Goal: Information Seeking & Learning: Find contact information

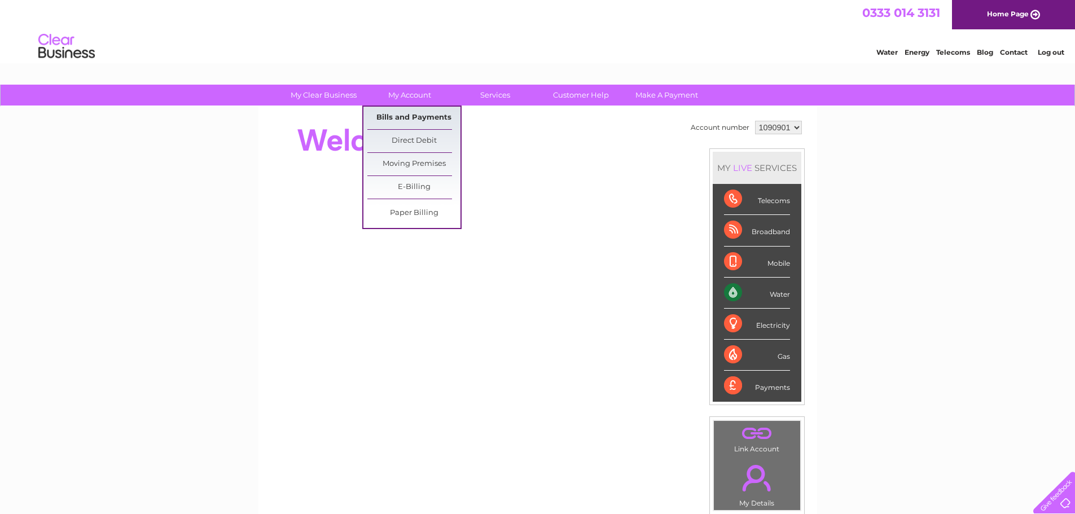
click at [423, 117] on link "Bills and Payments" at bounding box center [413, 118] width 93 height 23
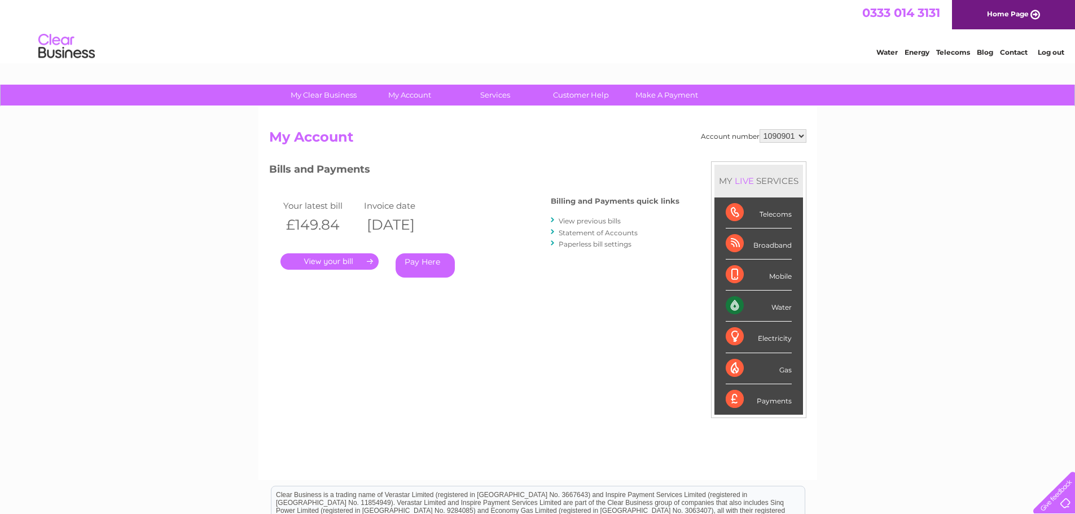
click at [784, 309] on div "Water" at bounding box center [759, 306] width 66 height 31
click at [307, 260] on link "." at bounding box center [329, 261] width 98 height 16
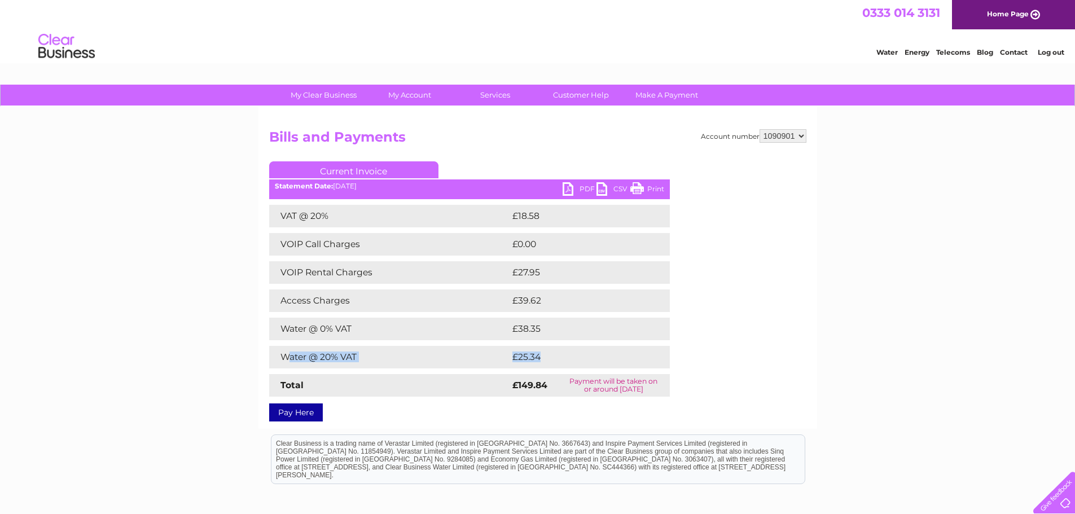
drag, startPoint x: 287, startPoint y: 358, endPoint x: 555, endPoint y: 357, distance: 268.1
click at [555, 357] on tr "Water @ 20% VAT £25.34" at bounding box center [469, 357] width 401 height 23
click at [575, 185] on link "PDF" at bounding box center [580, 190] width 34 height 16
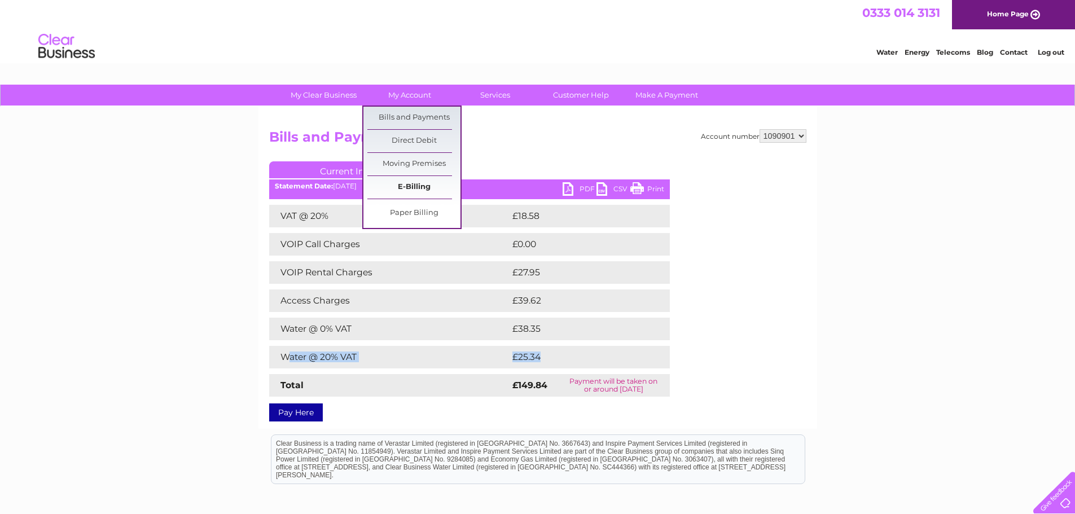
click at [415, 187] on link "E-Billing" at bounding box center [413, 187] width 93 height 23
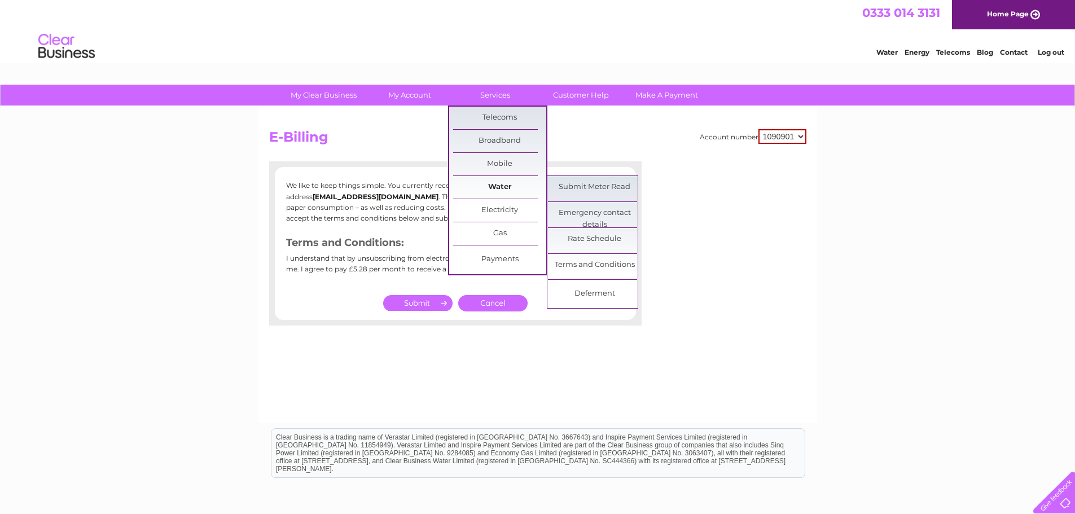
click at [499, 184] on link "Water" at bounding box center [499, 187] width 93 height 23
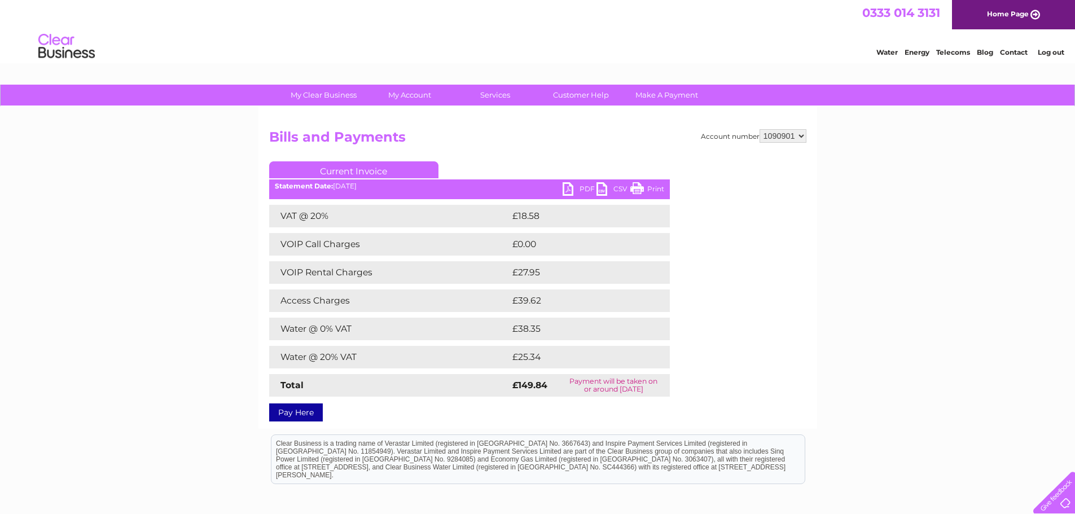
click at [887, 52] on link "Water" at bounding box center [886, 52] width 21 height 8
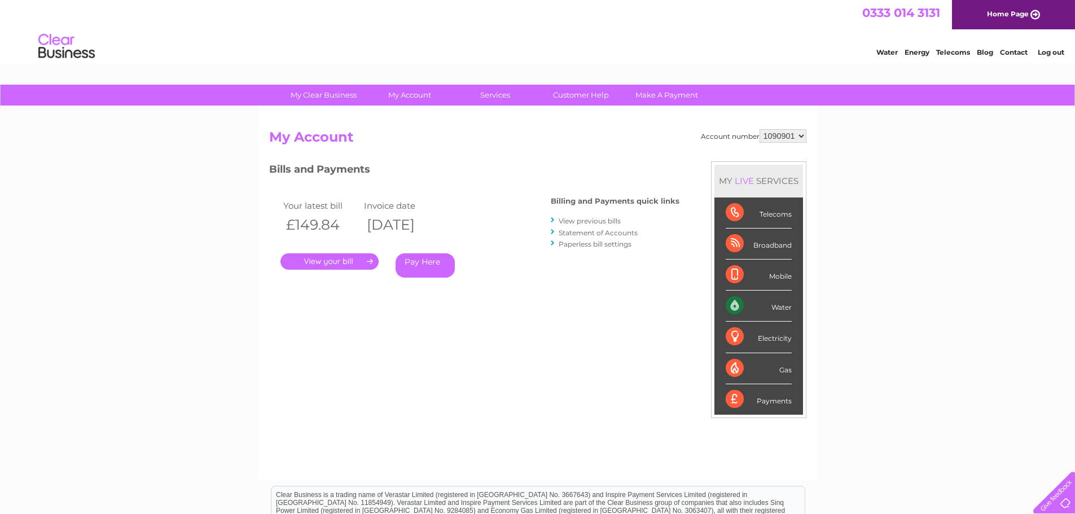
click at [620, 229] on link "Statement of Accounts" at bounding box center [598, 233] width 79 height 8
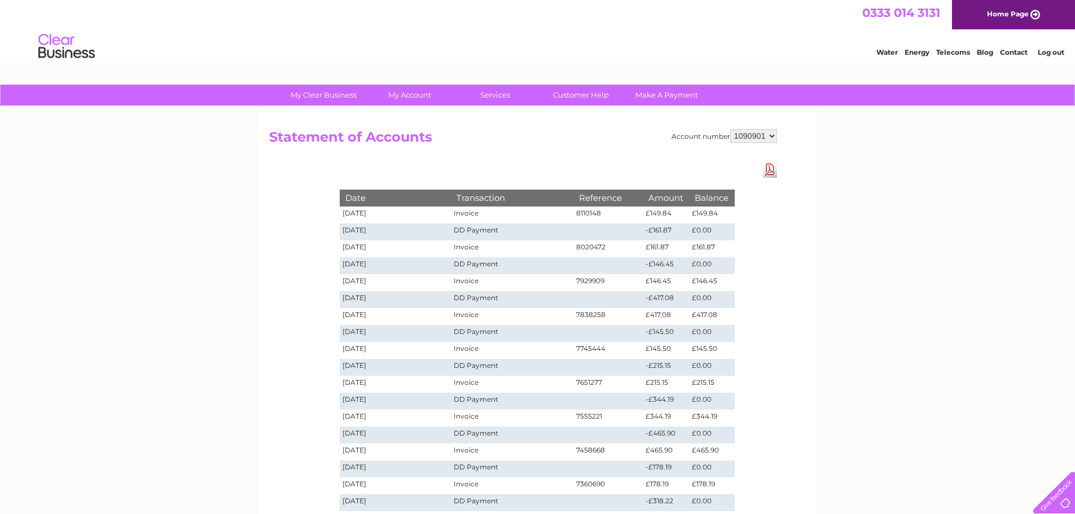
click at [770, 138] on select "1090901" at bounding box center [753, 136] width 47 height 14
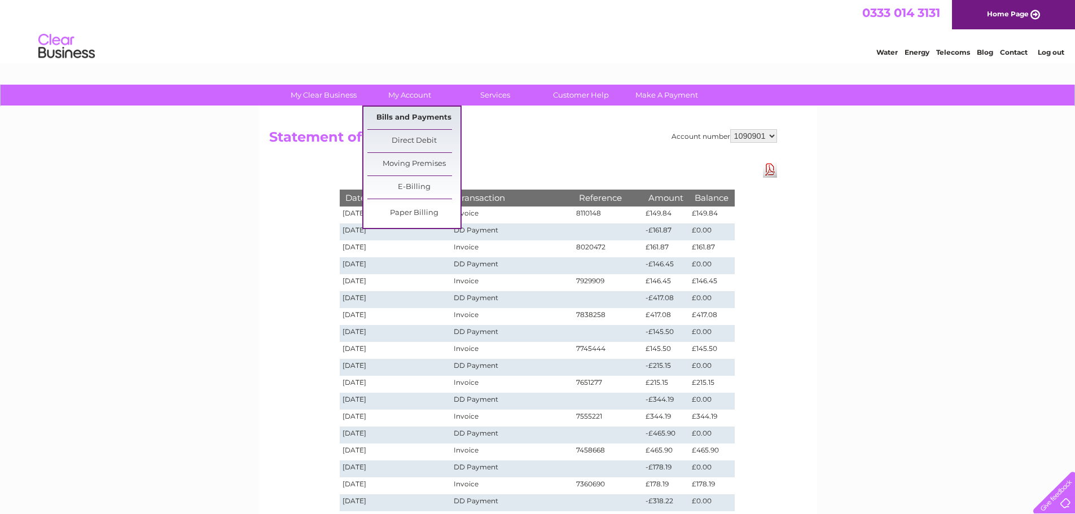
click at [420, 115] on link "Bills and Payments" at bounding box center [413, 118] width 93 height 23
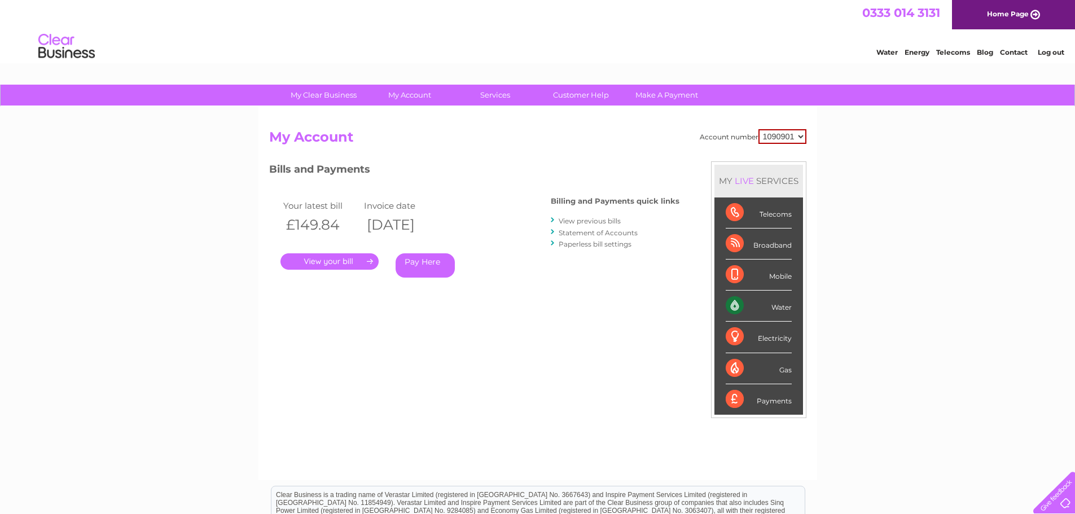
click at [359, 258] on link "." at bounding box center [329, 261] width 98 height 16
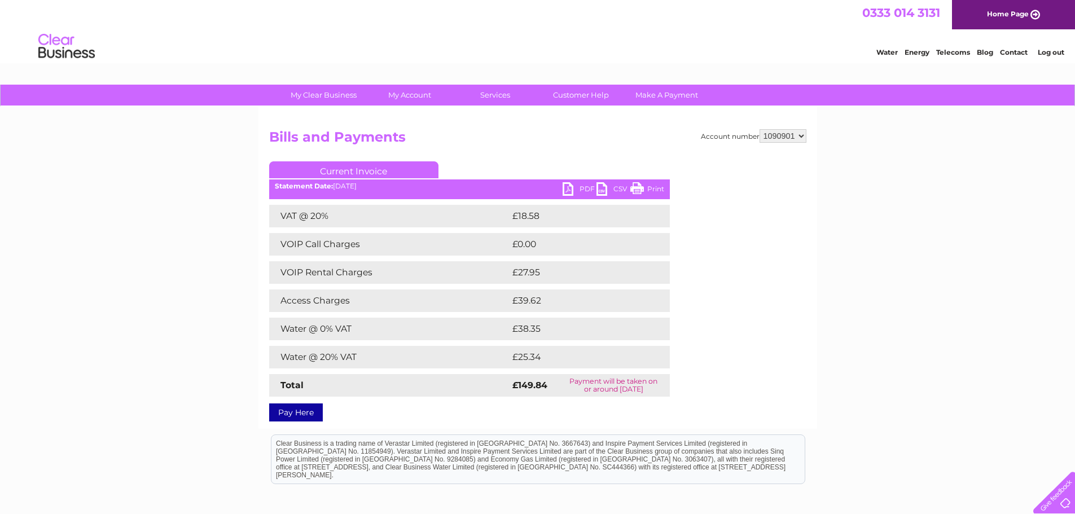
click at [893, 51] on link "Water" at bounding box center [886, 52] width 21 height 8
click at [923, 52] on link "Energy" at bounding box center [917, 52] width 25 height 8
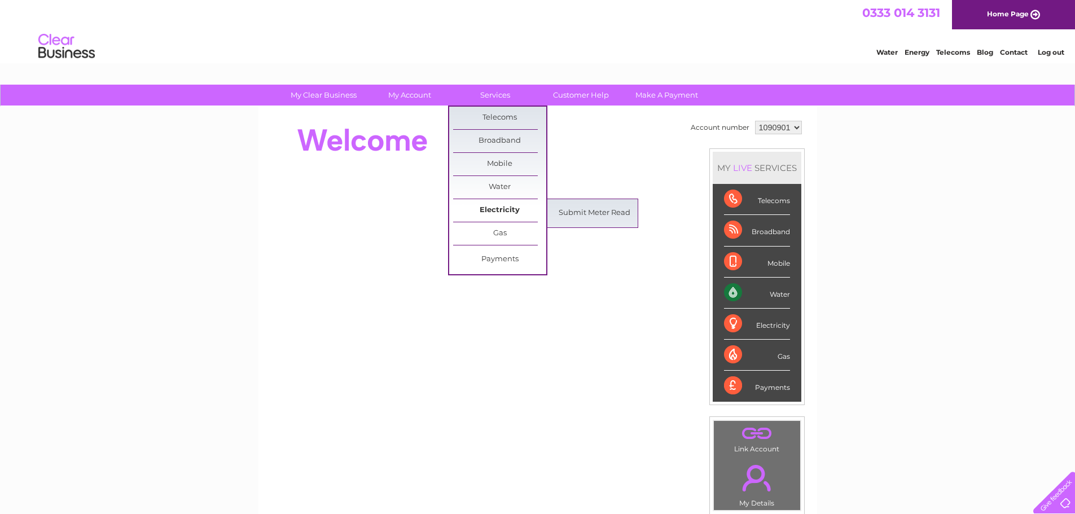
click at [512, 209] on link "Electricity" at bounding box center [499, 210] width 93 height 23
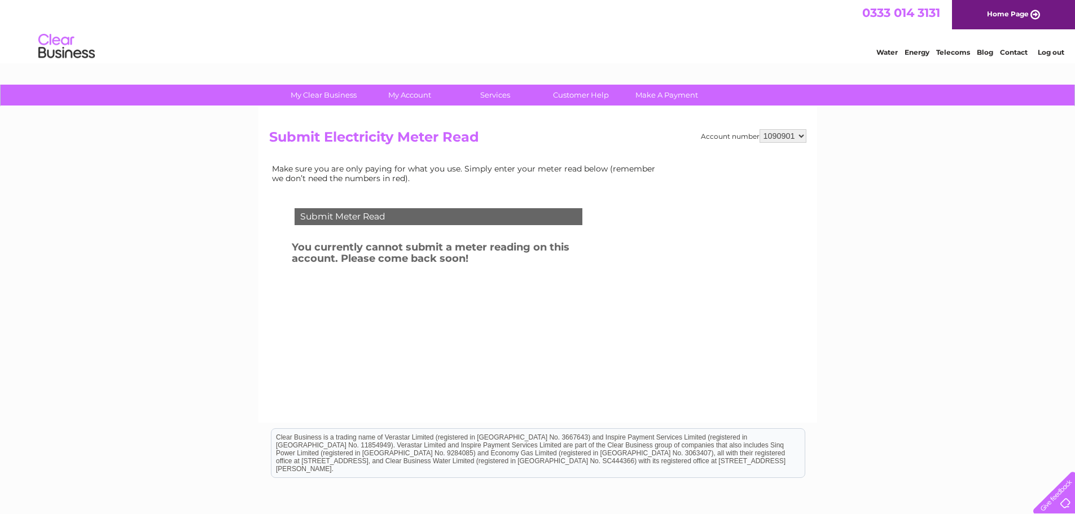
click at [802, 139] on select "1090901" at bounding box center [783, 136] width 47 height 14
click at [572, 89] on link "Customer Help" at bounding box center [580, 95] width 93 height 21
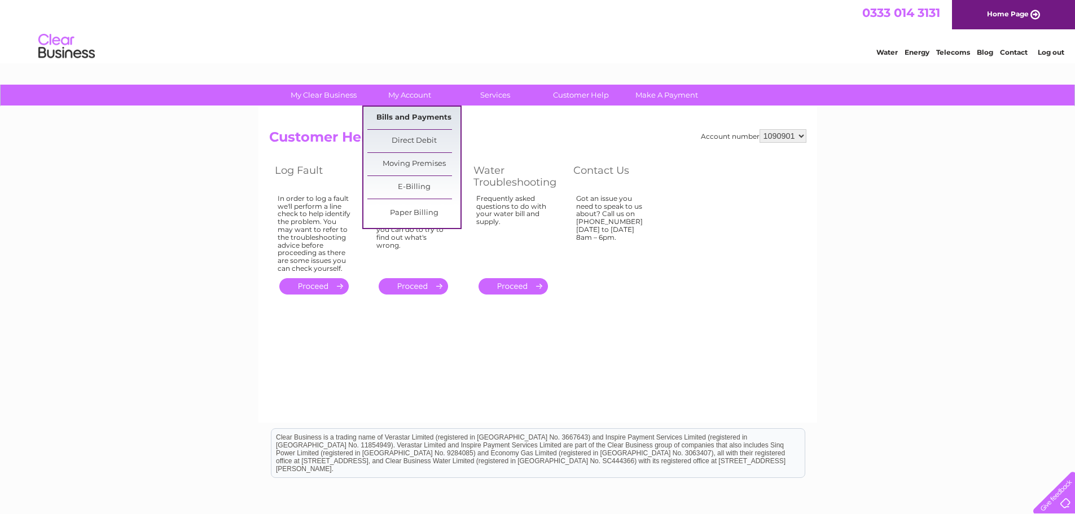
click at [400, 117] on link "Bills and Payments" at bounding box center [413, 118] width 93 height 23
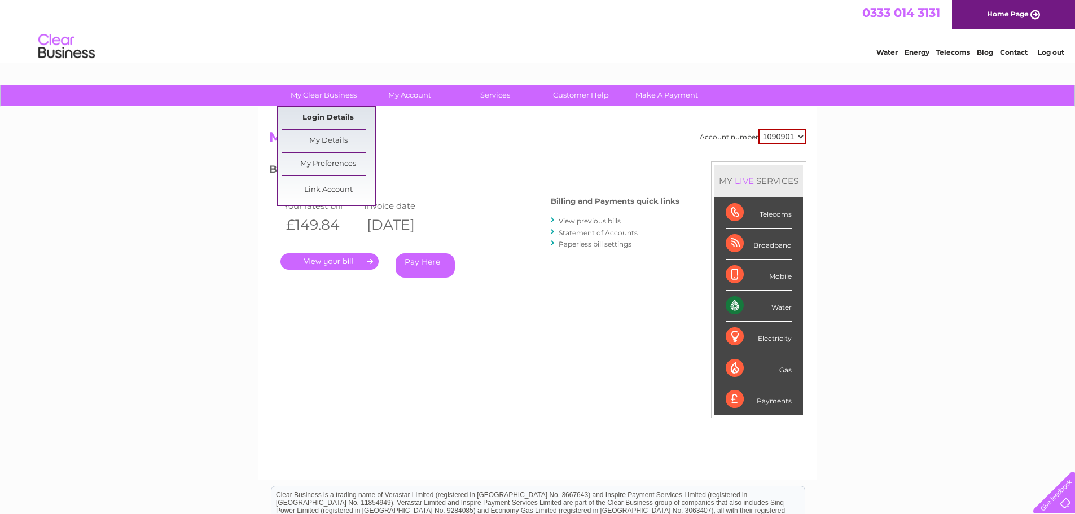
click at [337, 121] on link "Login Details" at bounding box center [328, 118] width 93 height 23
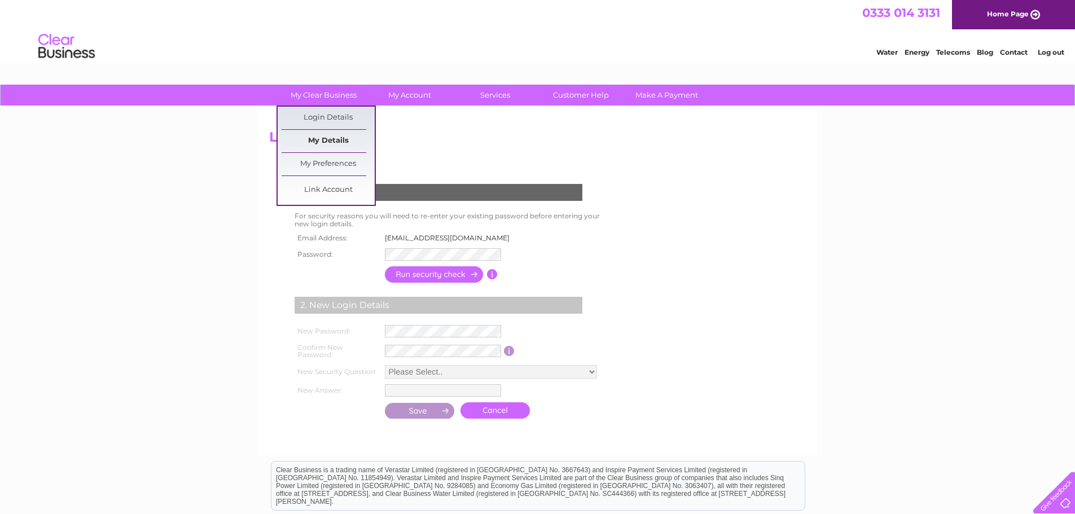
click at [326, 145] on link "My Details" at bounding box center [328, 141] width 93 height 23
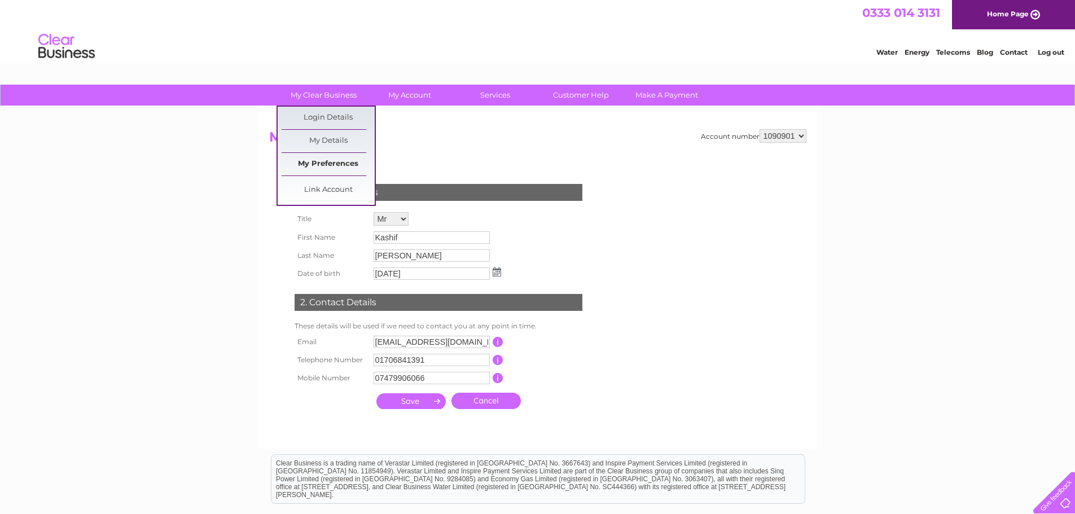
click at [345, 168] on link "My Preferences" at bounding box center [328, 164] width 93 height 23
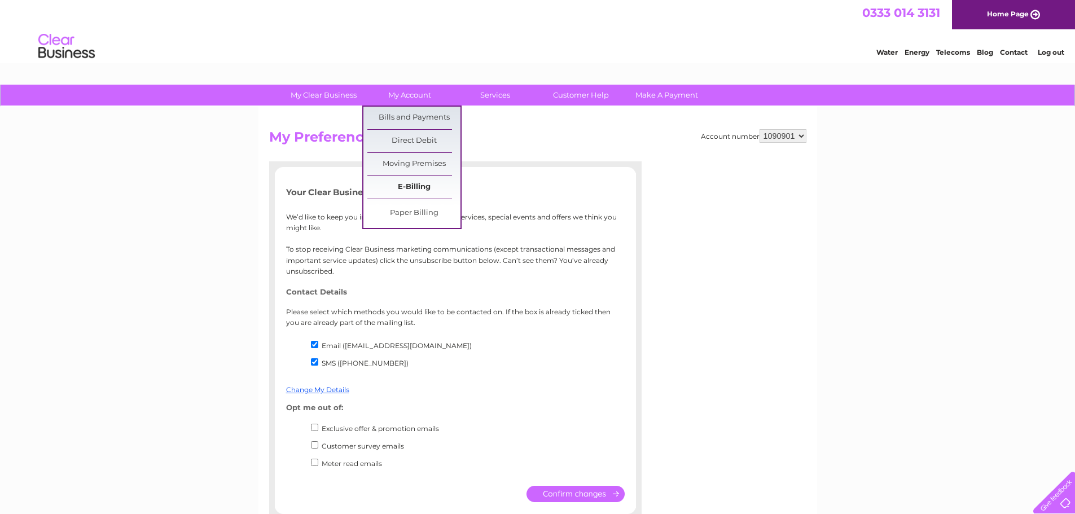
click at [427, 192] on link "E-Billing" at bounding box center [413, 187] width 93 height 23
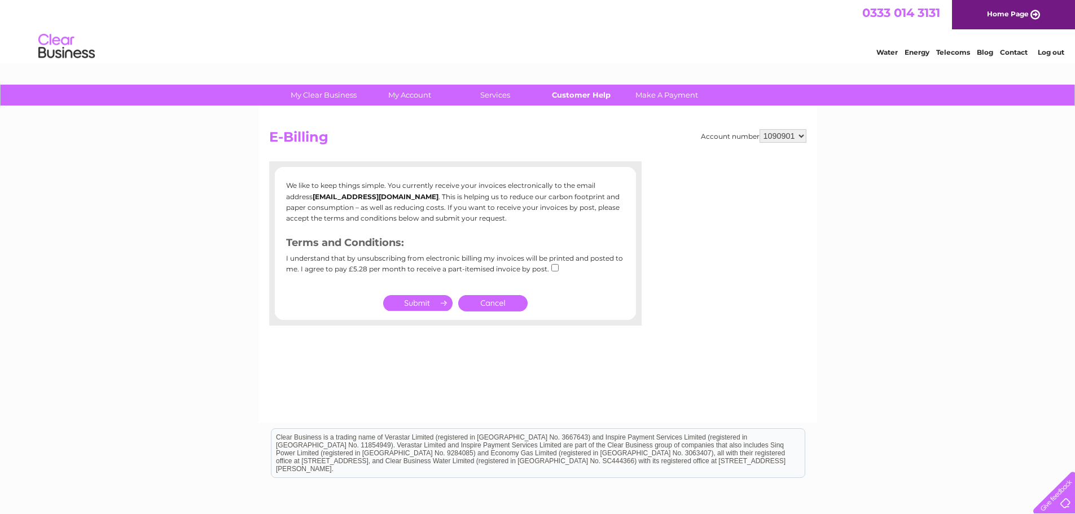
click at [576, 94] on link "Customer Help" at bounding box center [580, 95] width 93 height 21
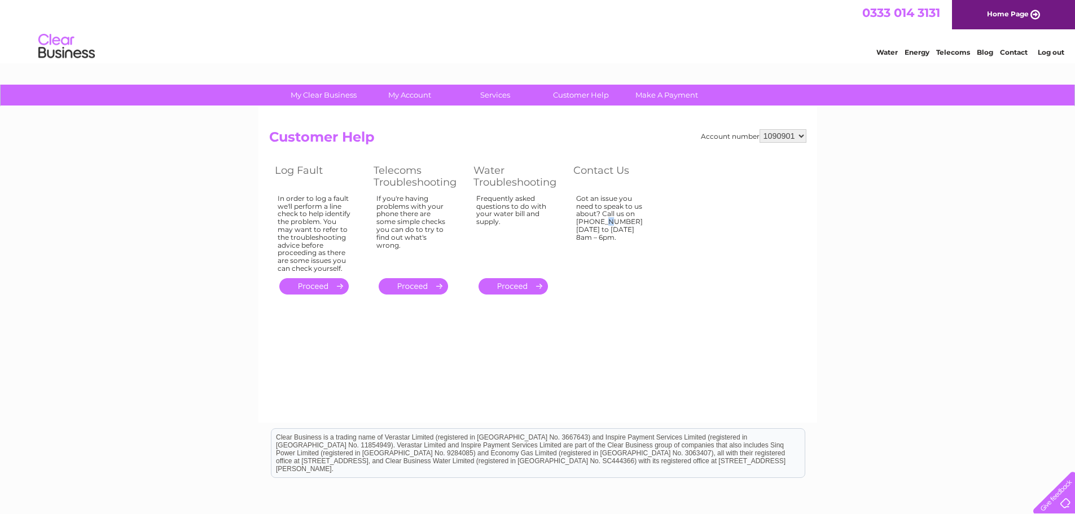
click at [580, 216] on div "Got an issue you need to speak to us about? Call us on [PHONE_NUMBER] [DATE] to…" at bounding box center [612, 231] width 73 height 73
drag, startPoint x: 575, startPoint y: 220, endPoint x: 554, endPoint y: 211, distance: 22.7
click at [616, 222] on td "Got an issue you need to speak to us about? Call us on [PHONE_NUMBER] [DATE] to…" at bounding box center [617, 234] width 99 height 84
click at [528, 220] on div "Frequently asked questions to do with your water bill and supply." at bounding box center [513, 231] width 74 height 73
